Goal: Use online tool/utility: Utilize a website feature to perform a specific function

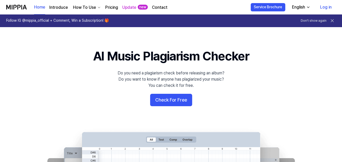
click at [329, 7] on link "Log in" at bounding box center [326, 7] width 20 height 14
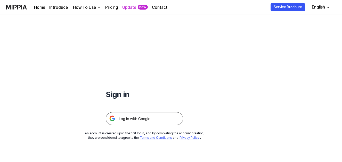
click at [154, 116] on img at bounding box center [144, 118] width 77 height 13
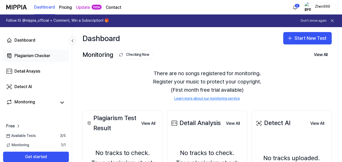
click at [39, 57] on div "Plagiarism Checker" at bounding box center [32, 56] width 36 height 6
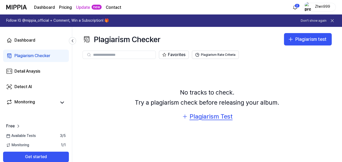
click at [213, 116] on div "Plagiarism Test" at bounding box center [211, 116] width 43 height 10
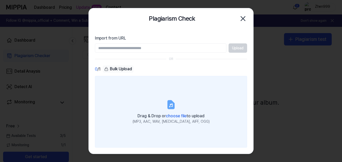
click at [178, 114] on span "choose file" at bounding box center [176, 115] width 21 height 5
click at [0, 0] on input "Drag & Drop or choose file to upload (MP3, AAC, WAV, FLAC, AIFF, OGG)" at bounding box center [0, 0] width 0 height 0
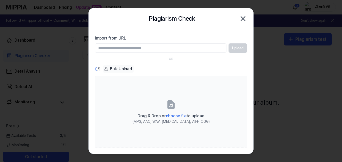
click at [243, 18] on icon "button" at bounding box center [243, 19] width 4 height 4
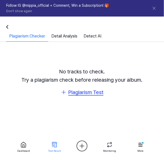
click at [96, 95] on div "Plagiarism Test" at bounding box center [85, 92] width 35 height 8
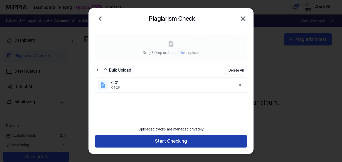
click at [188, 143] on button "Start Checking" at bounding box center [171, 141] width 152 height 12
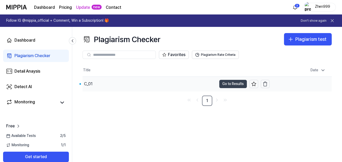
click at [235, 84] on button "Go to Results" at bounding box center [233, 84] width 28 height 8
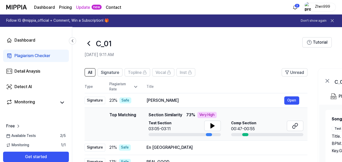
click at [88, 42] on icon at bounding box center [89, 43] width 8 height 8
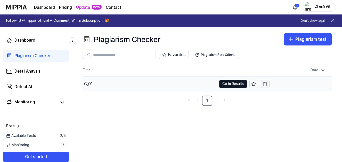
click at [264, 85] on icon "button" at bounding box center [265, 83] width 5 height 5
